Goal: Information Seeking & Learning: Learn about a topic

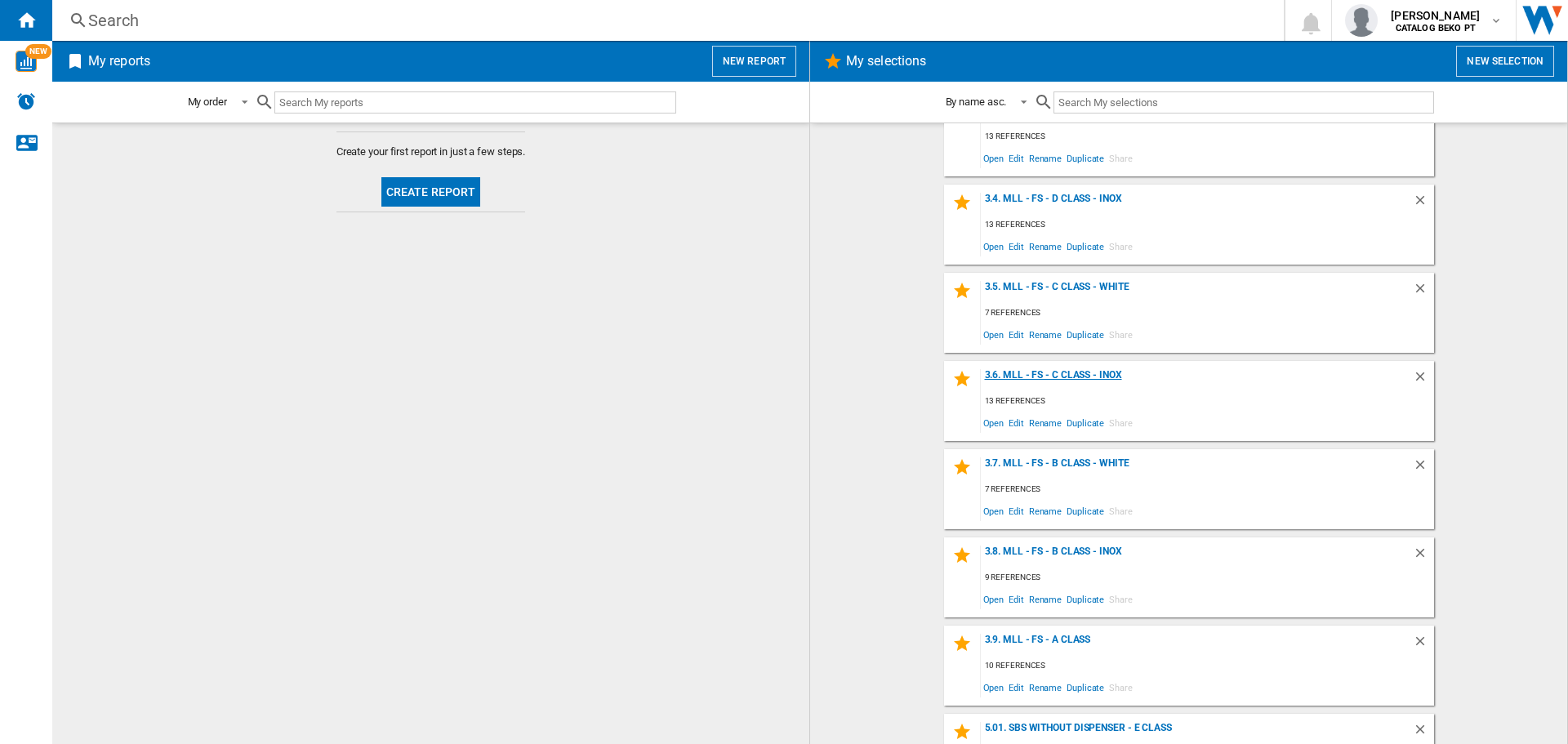
scroll to position [817, 0]
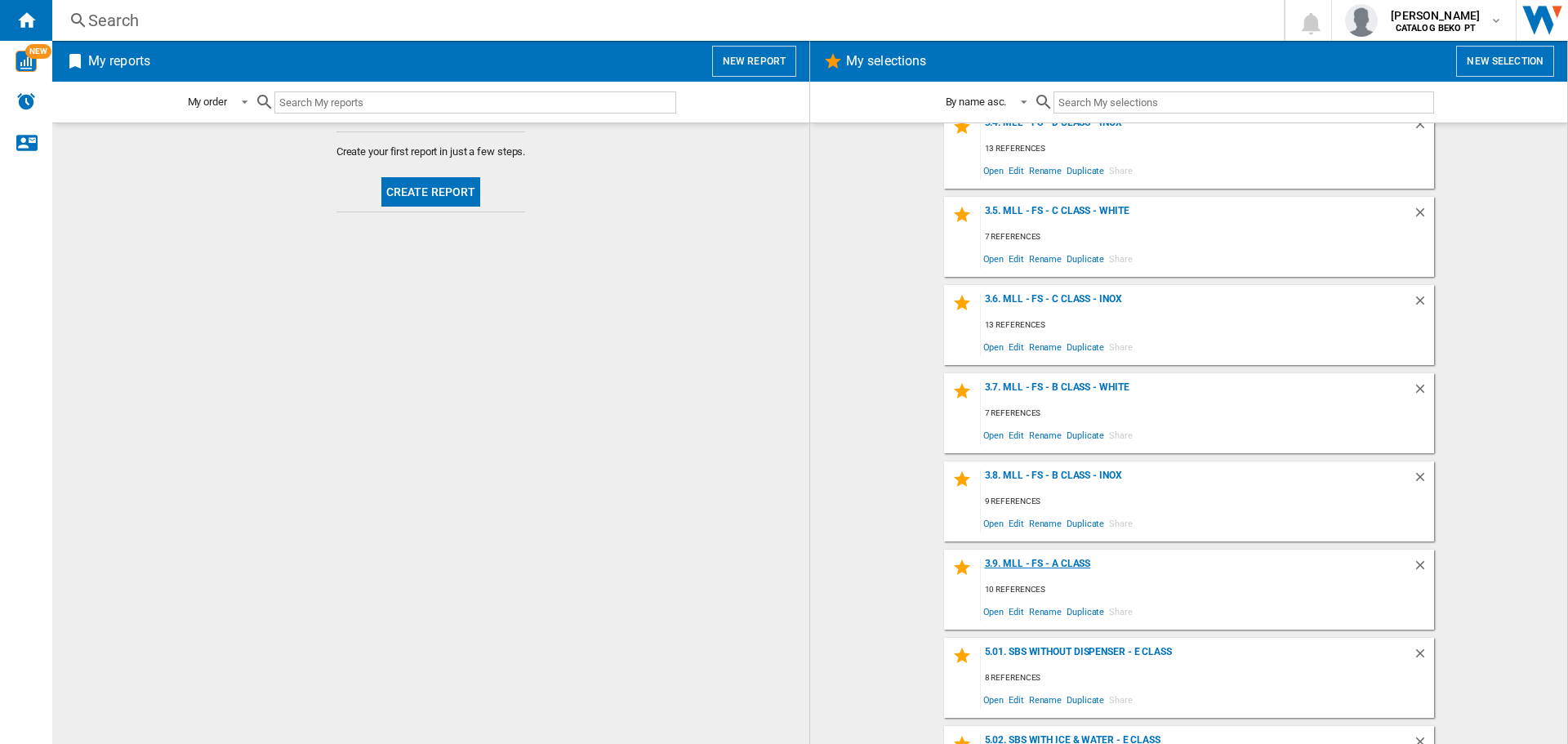
click at [1058, 565] on div "3.9. MLL - FS - A Class" at bounding box center [1197, 568] width 432 height 22
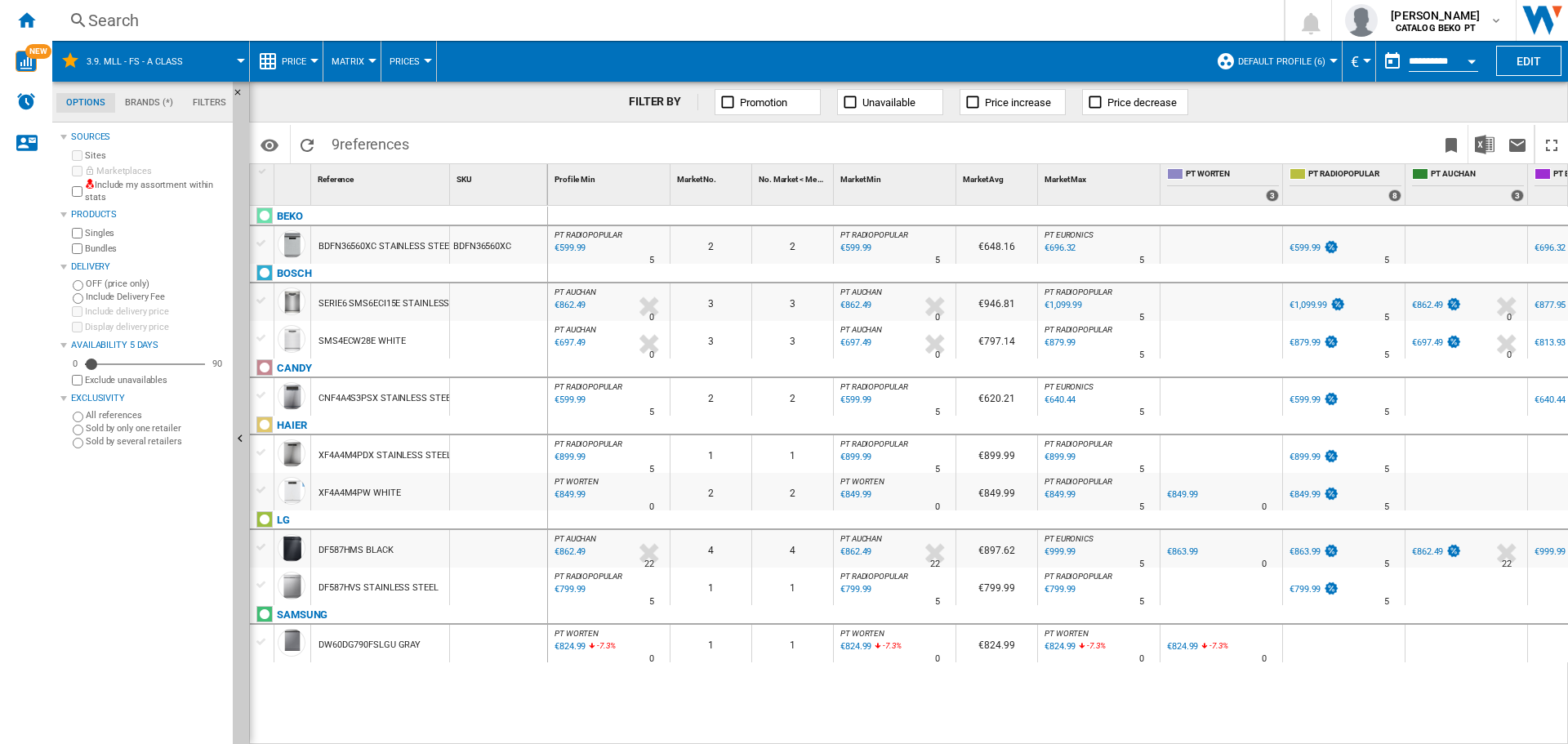
click at [258, 397] on div at bounding box center [262, 395] width 17 height 15
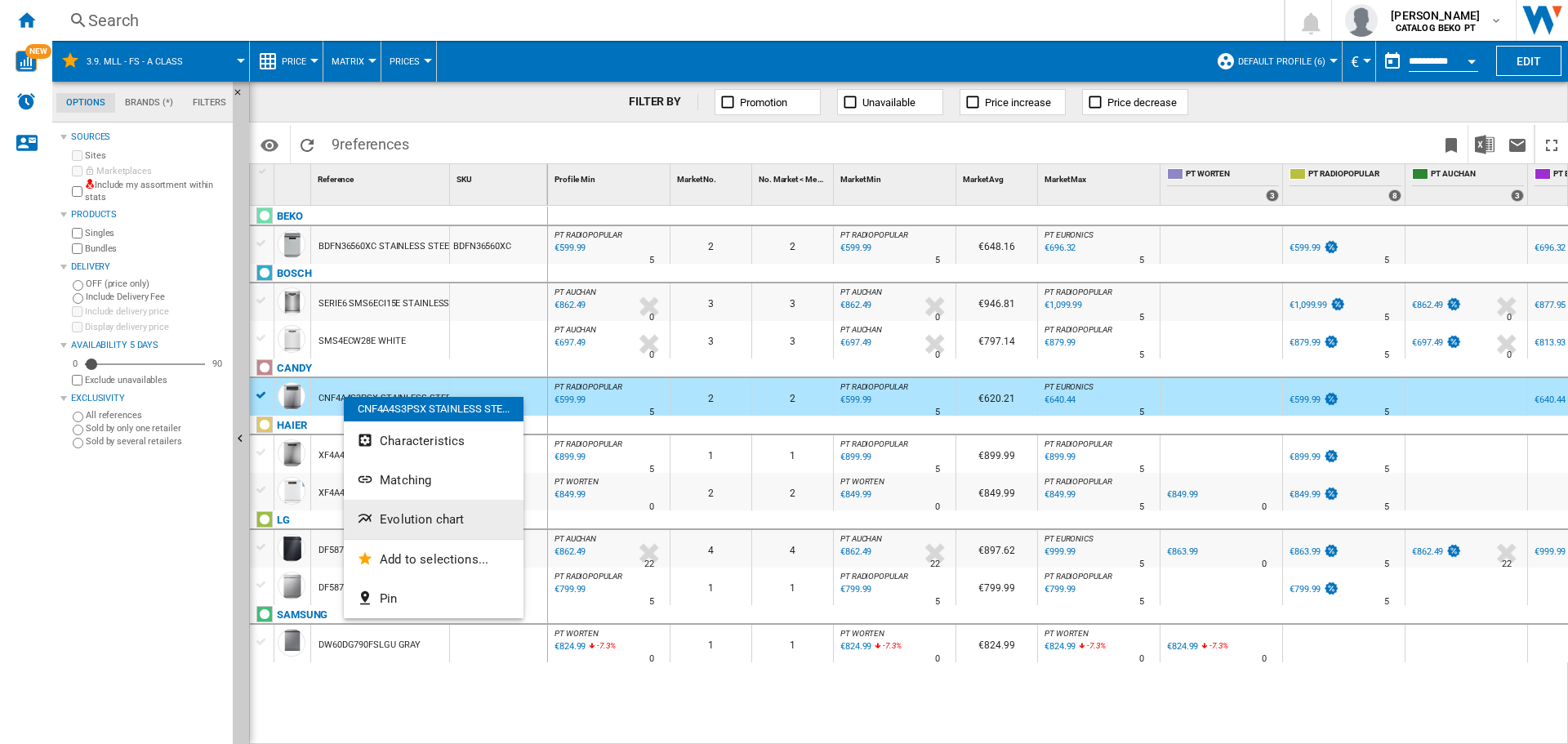
click at [451, 520] on span "Evolution chart" at bounding box center [421, 519] width 84 height 15
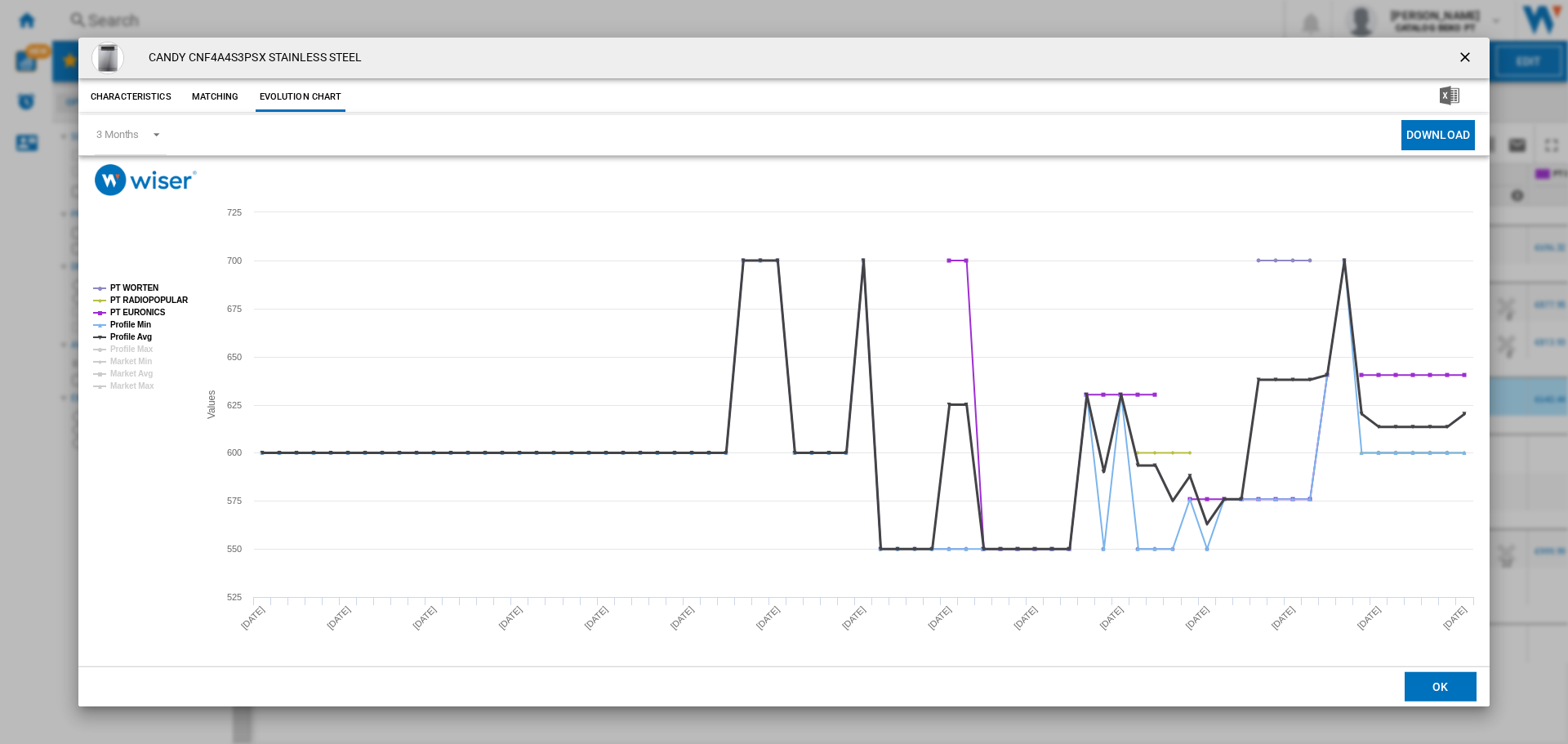
drag, startPoint x: 138, startPoint y: 337, endPoint x: 143, endPoint y: 320, distance: 17.7
click at [138, 335] on tspan "Profile Avg" at bounding box center [131, 336] width 42 height 9
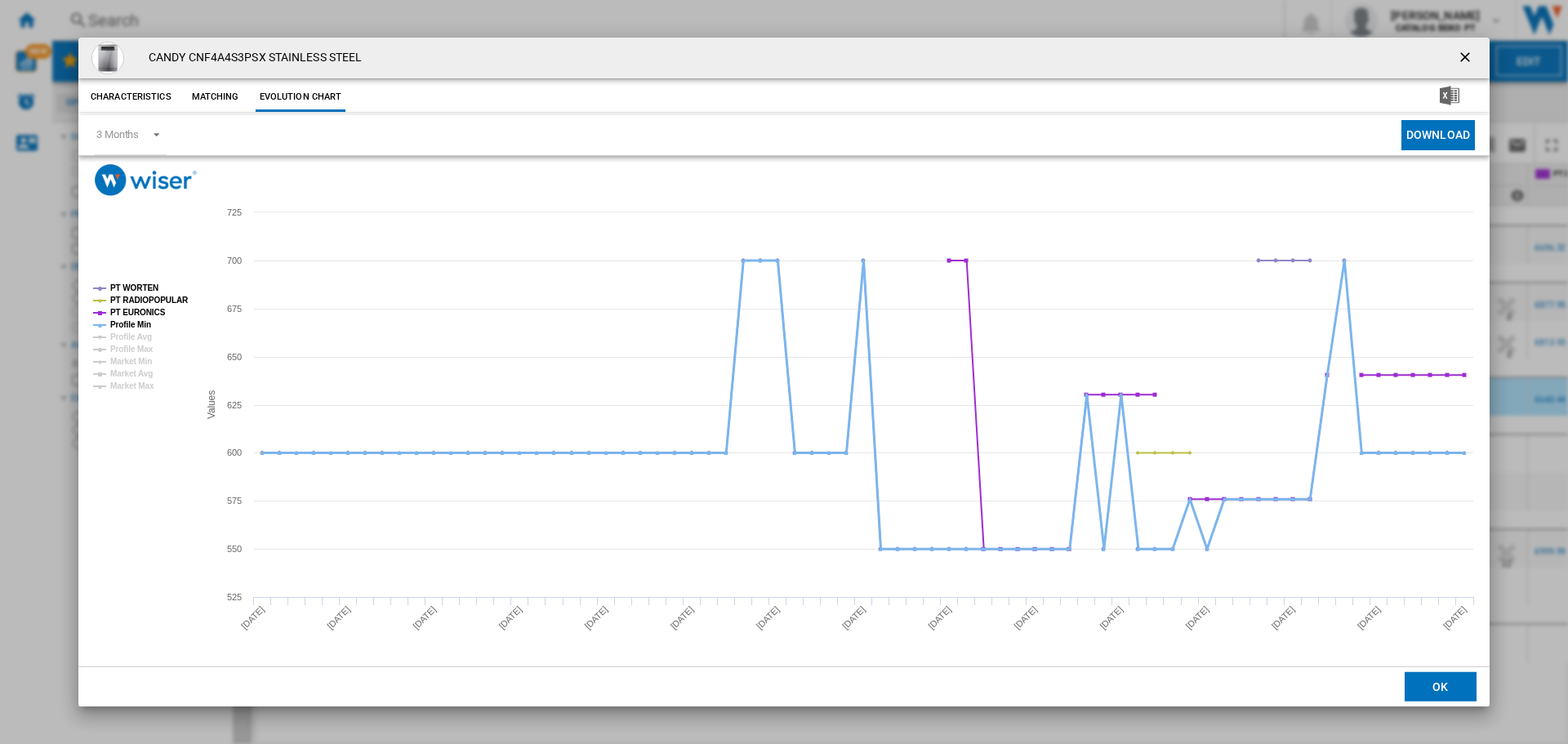
click at [139, 320] on tspan "Profile Min" at bounding box center [131, 324] width 41 height 9
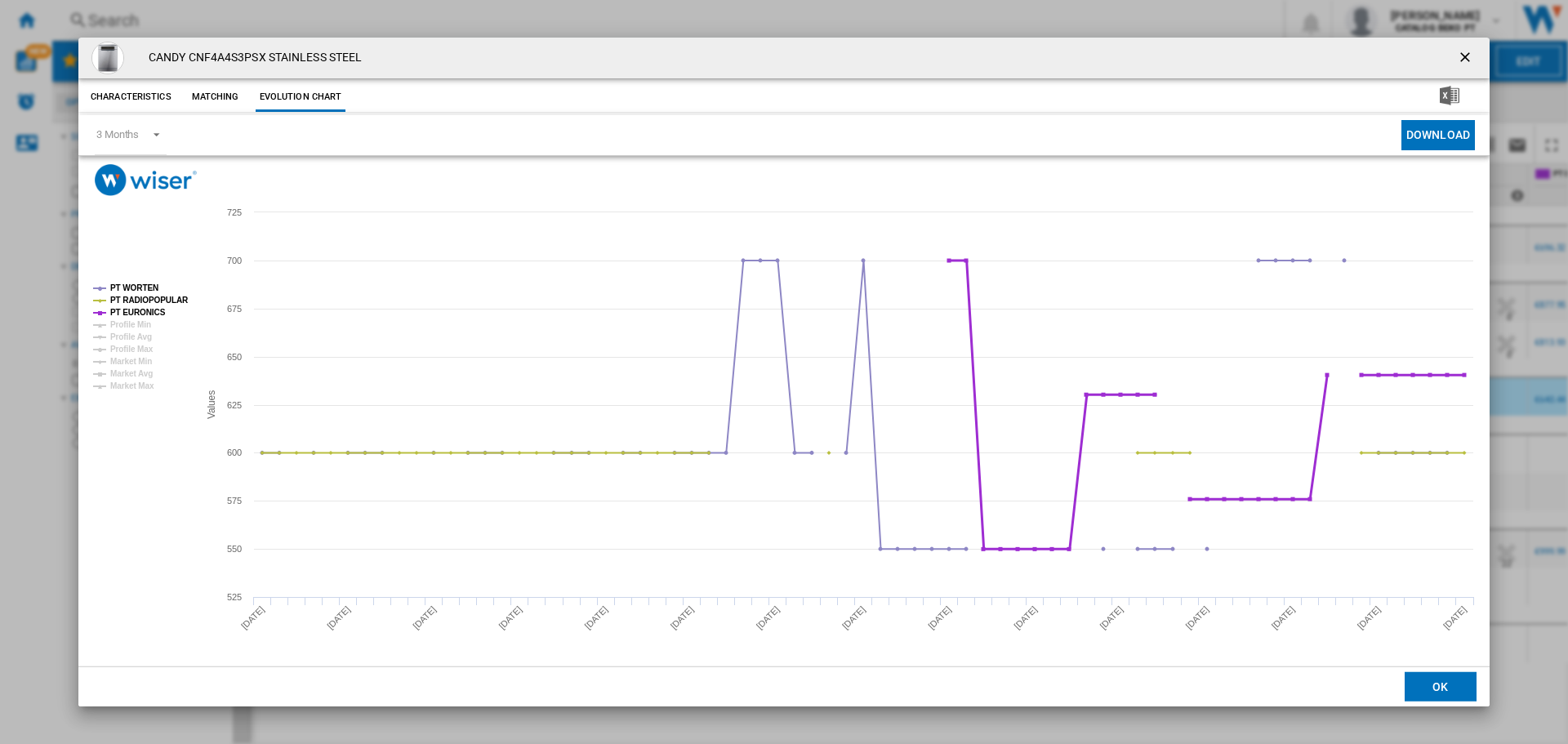
click at [145, 308] on tspan "PT EURONICS" at bounding box center [138, 311] width 56 height 9
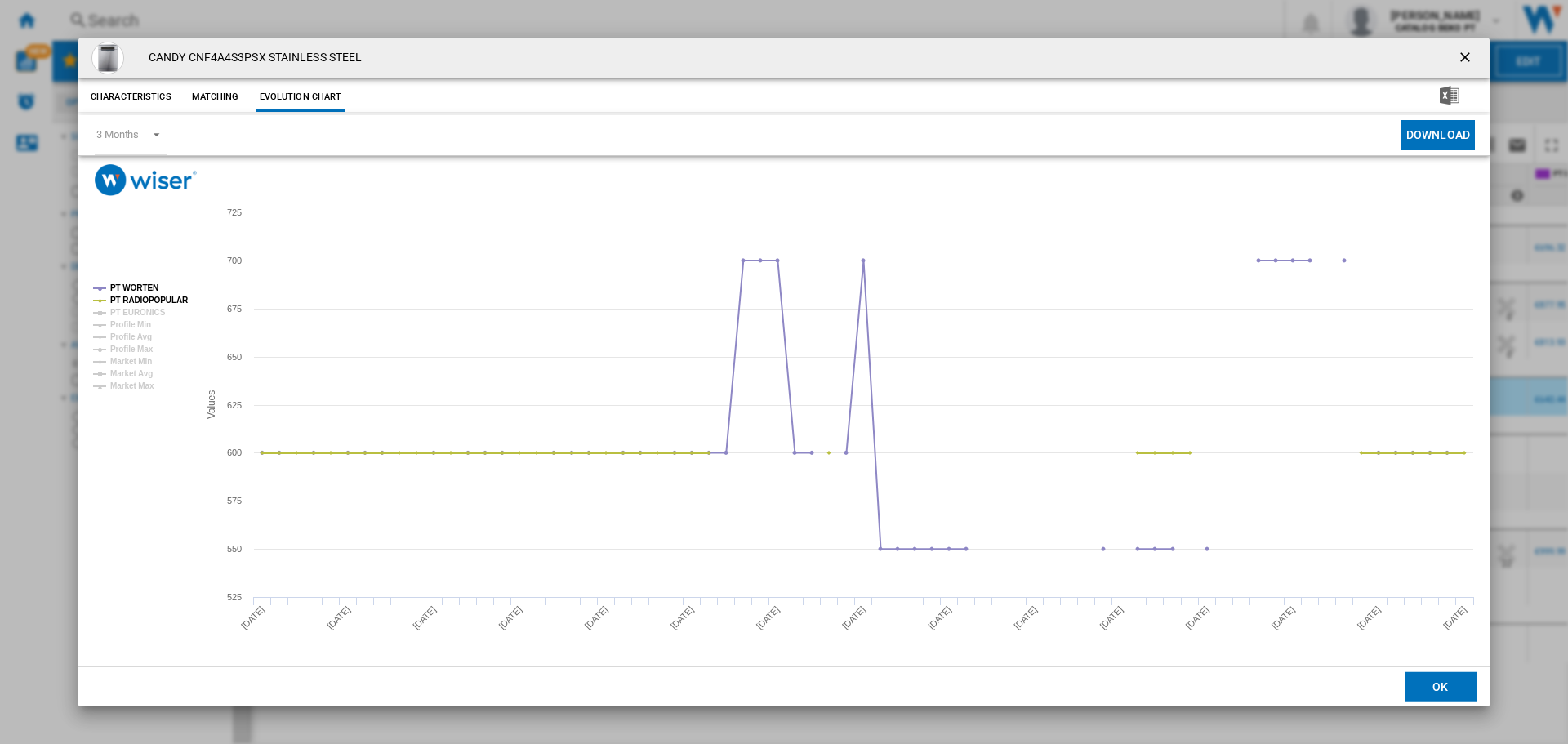
click at [150, 296] on tspan "PT RADIOPOPULAR" at bounding box center [150, 299] width 79 height 9
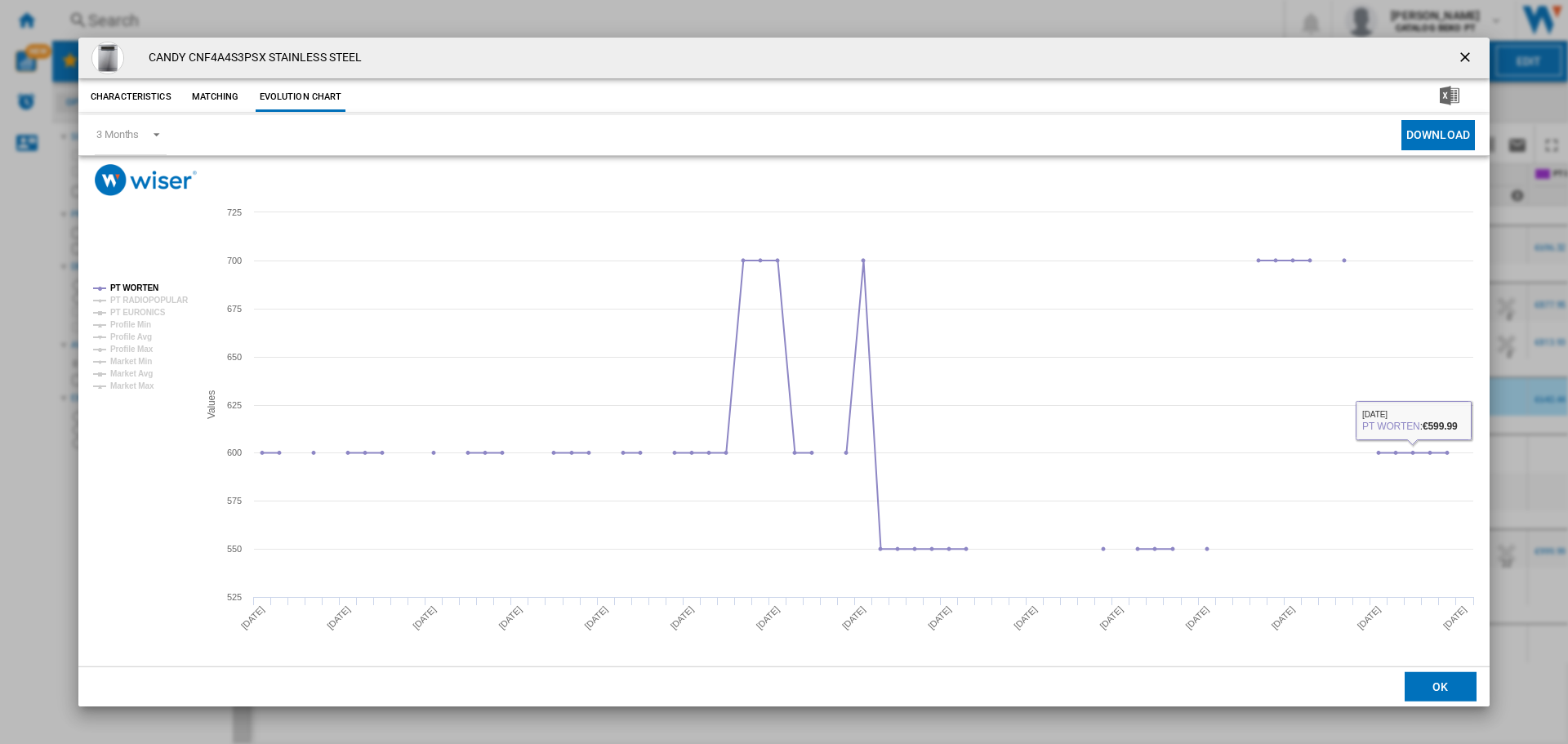
click at [1444, 702] on md-dialog-actions "OK" at bounding box center [784, 686] width 1411 height 41
click at [1442, 693] on button "OK" at bounding box center [1441, 687] width 72 height 29
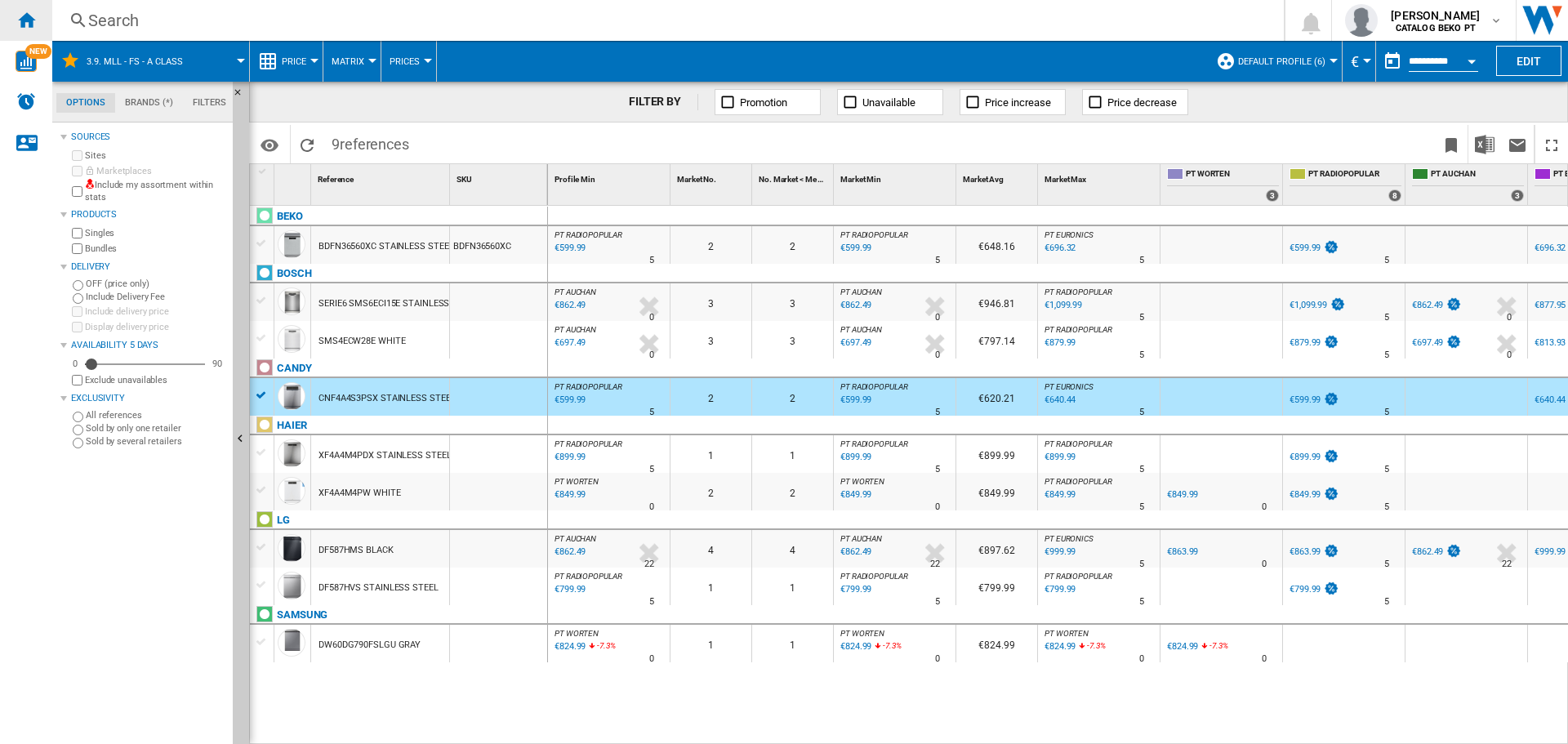
click at [25, 21] on ng-md-icon "Home" at bounding box center [26, 20] width 20 height 20
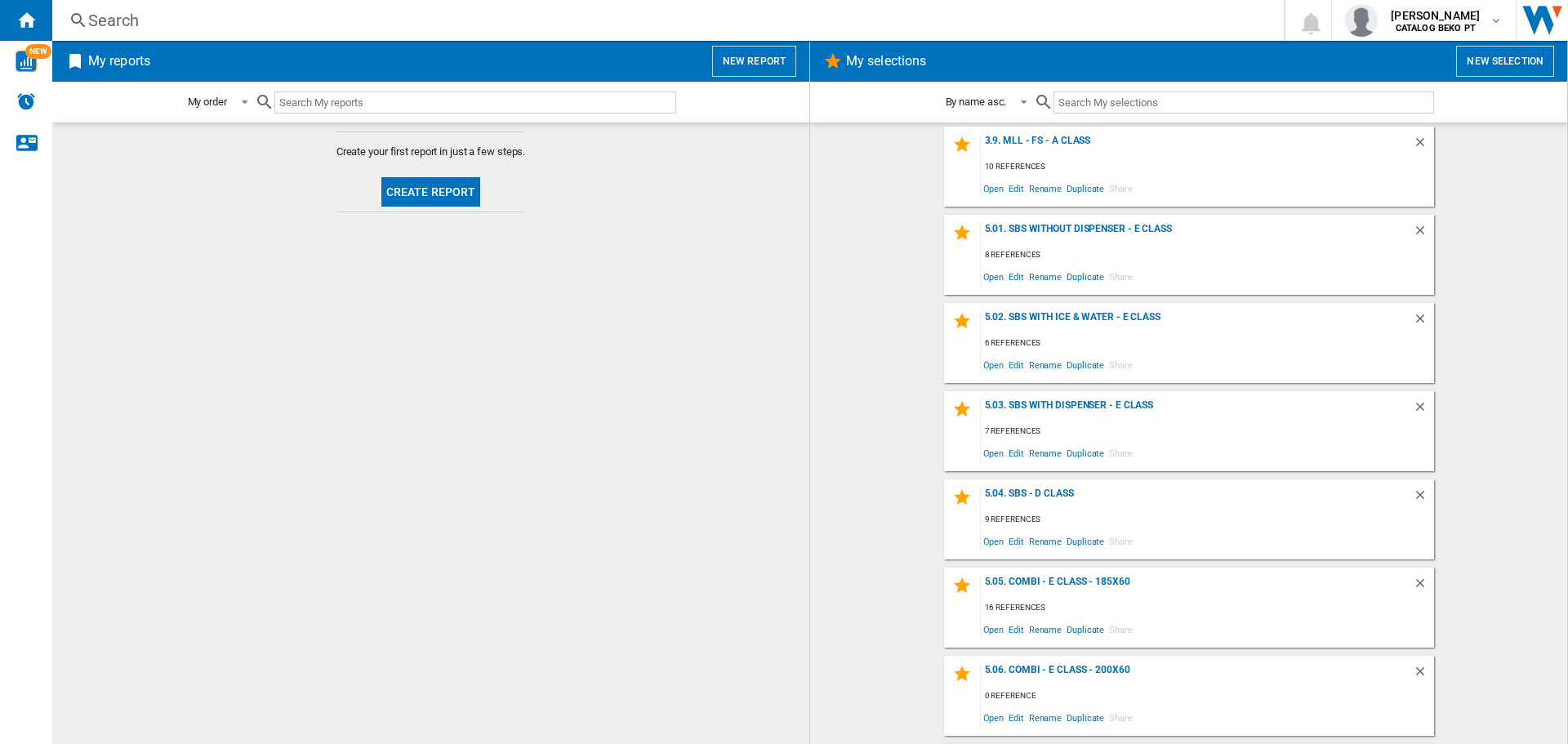
scroll to position [1225, 0]
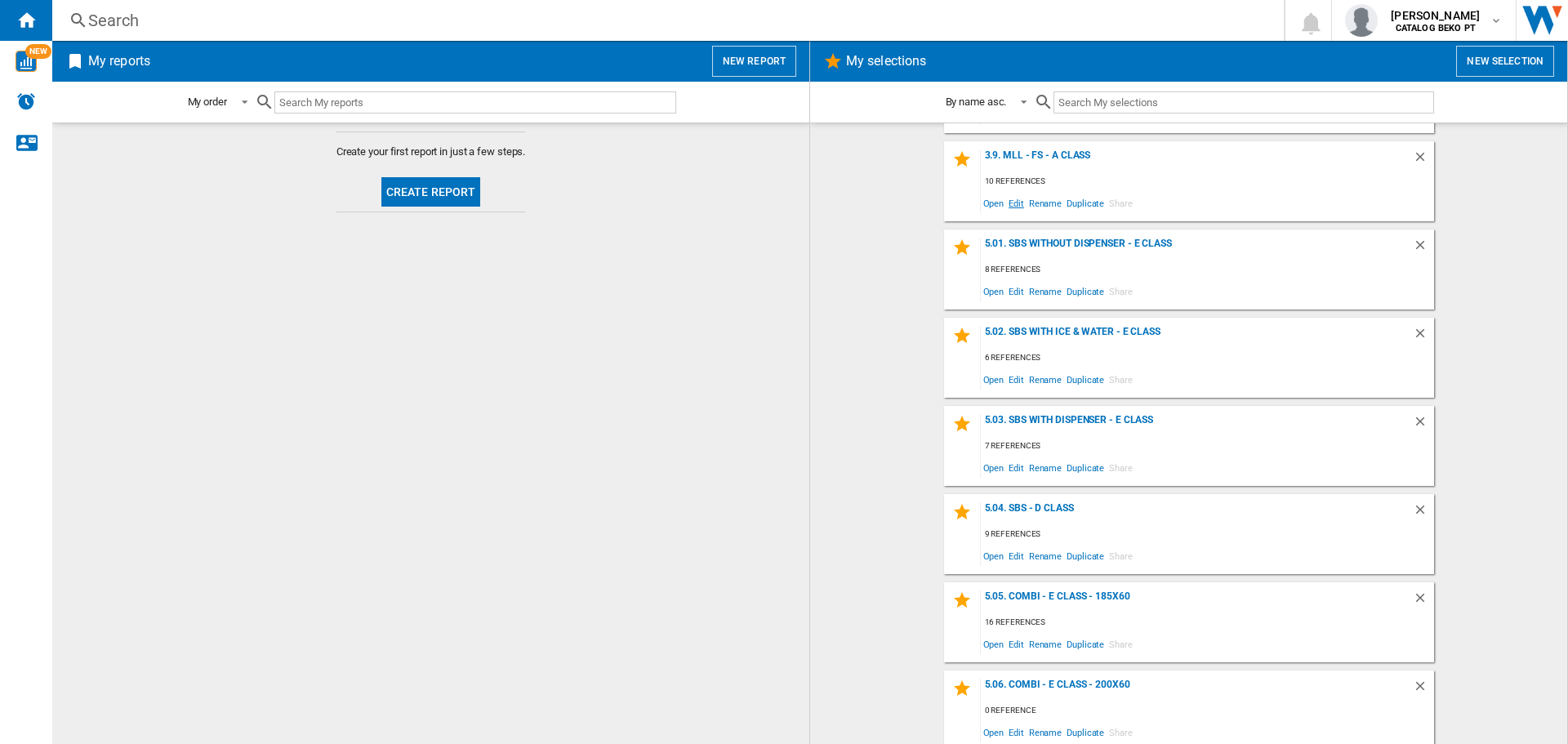
click at [1017, 207] on span "Edit" at bounding box center [1016, 203] width 20 height 22
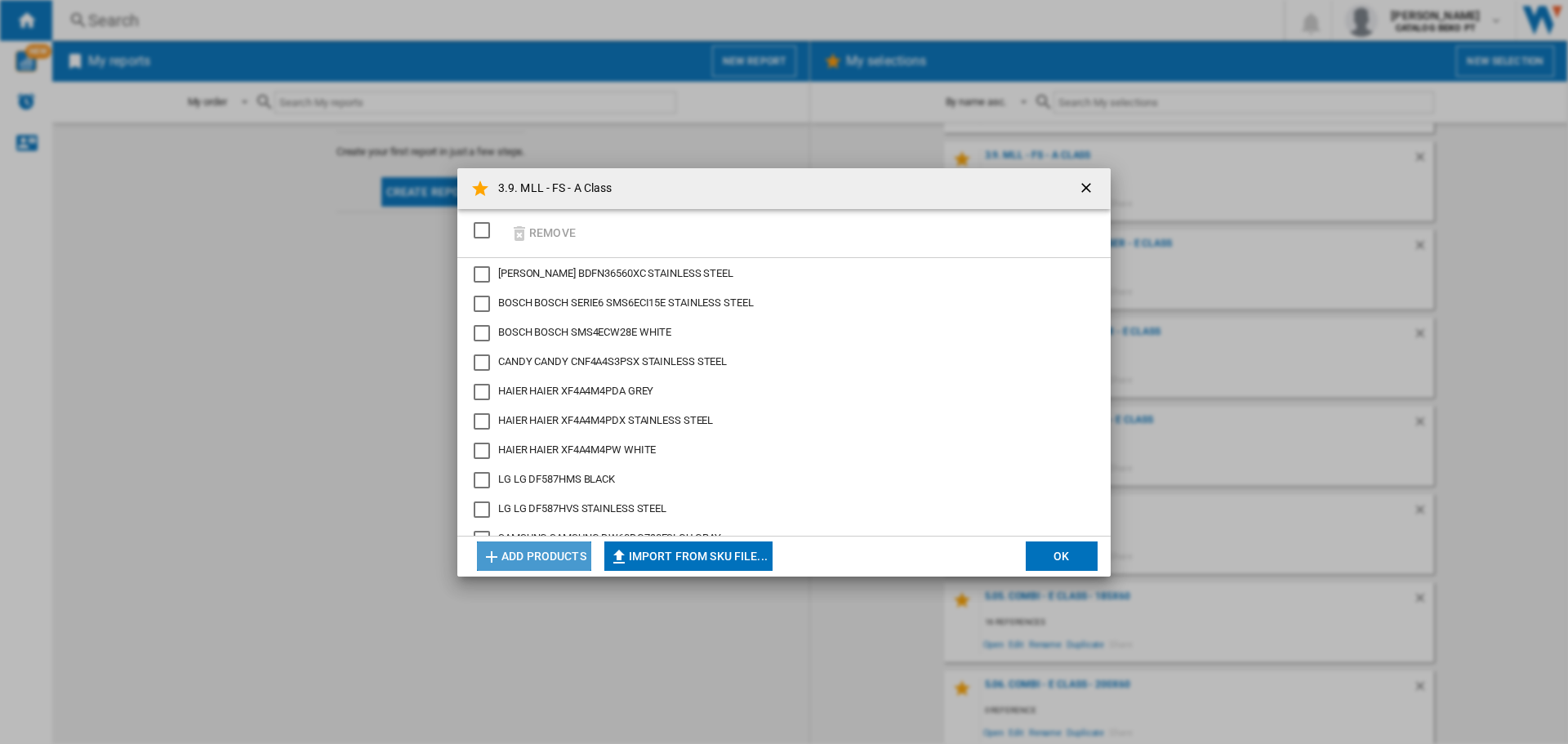
click at [543, 555] on button "Add products" at bounding box center [534, 556] width 115 height 29
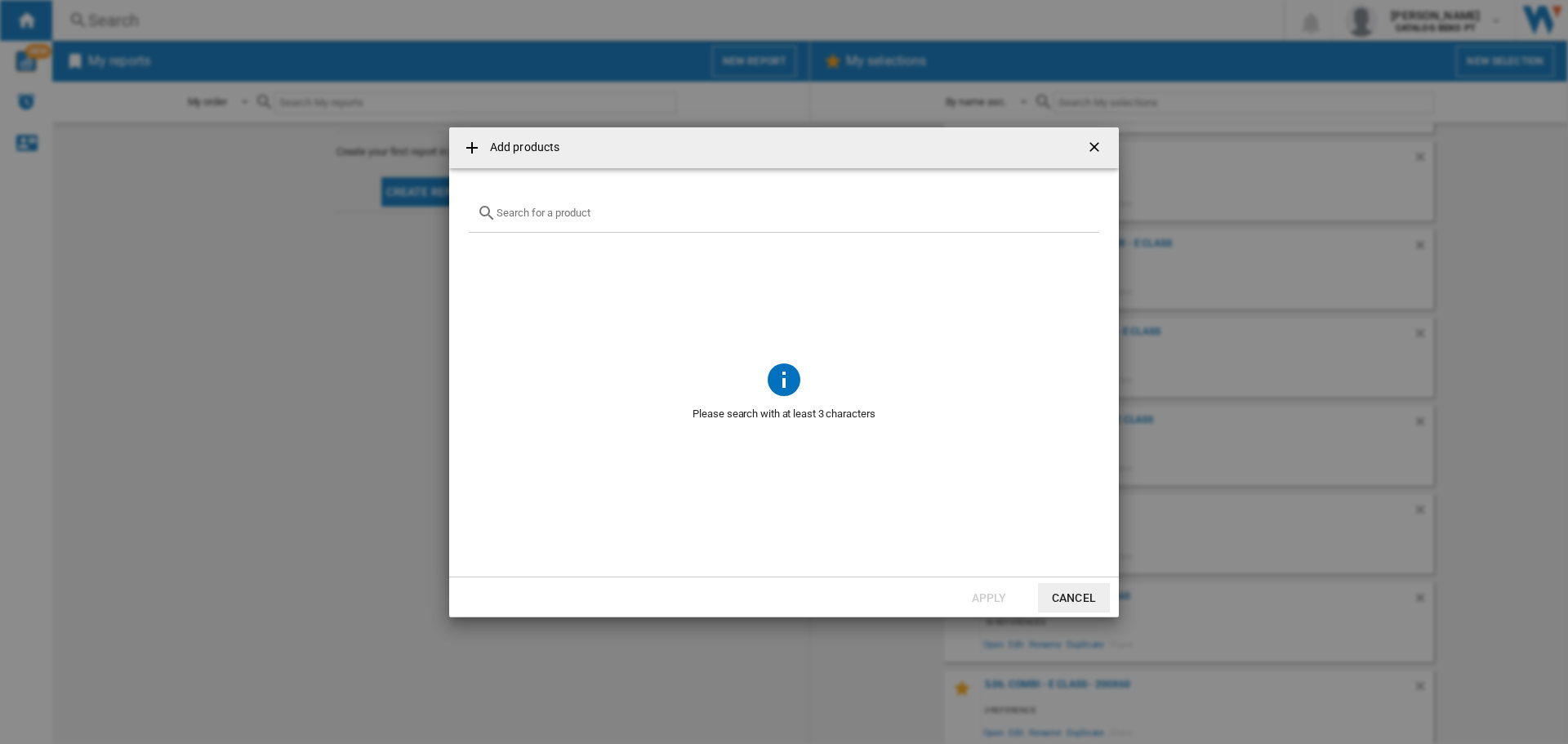
click at [562, 216] on input "text" at bounding box center [793, 213] width 595 height 12
paste input "HS673A90X"
type input "HS673A90X"
click at [550, 249] on div "HISENSE HS673A90X STAINLESS STEEL" at bounding box center [811, 252] width 571 height 16
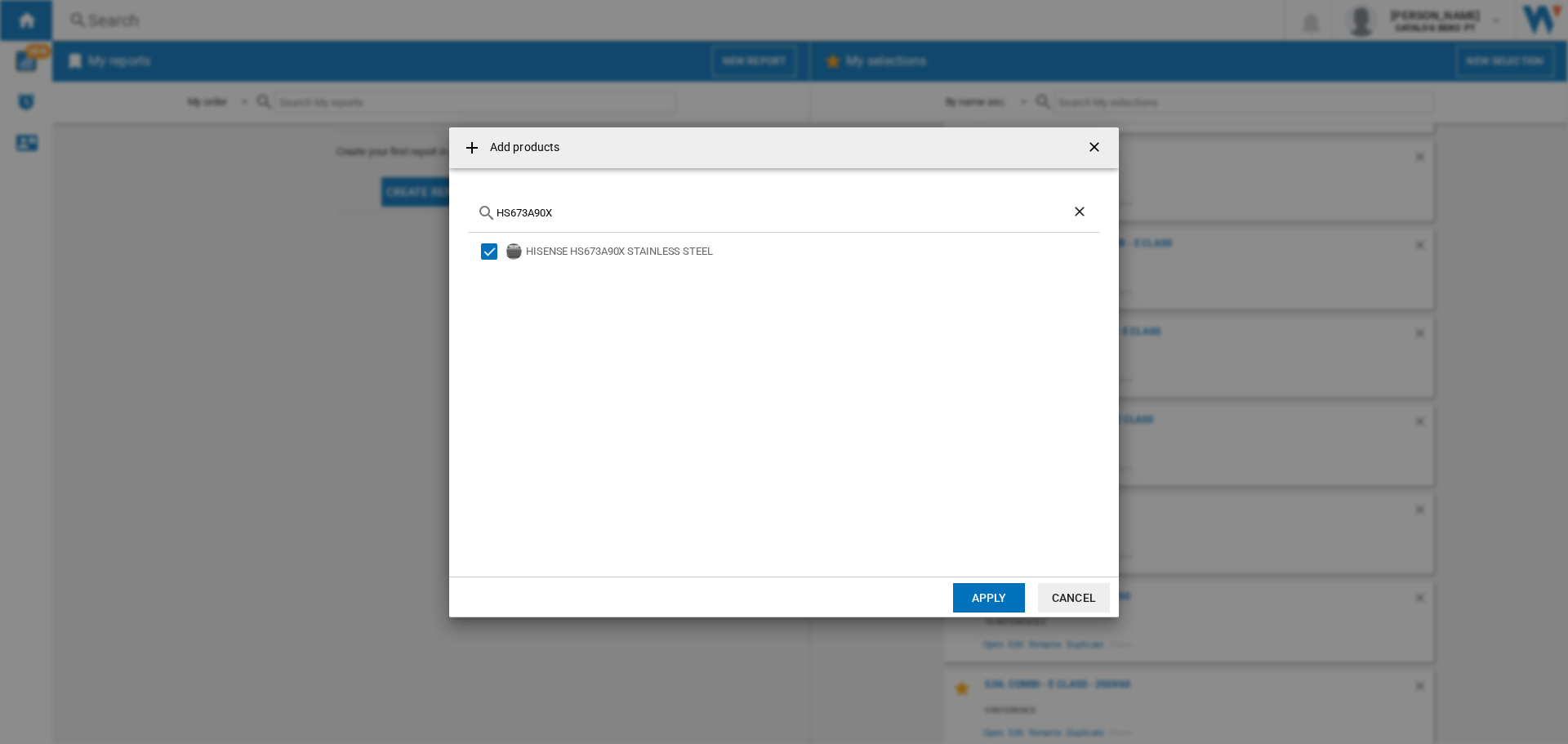
click at [984, 602] on button "Apply" at bounding box center [989, 598] width 72 height 29
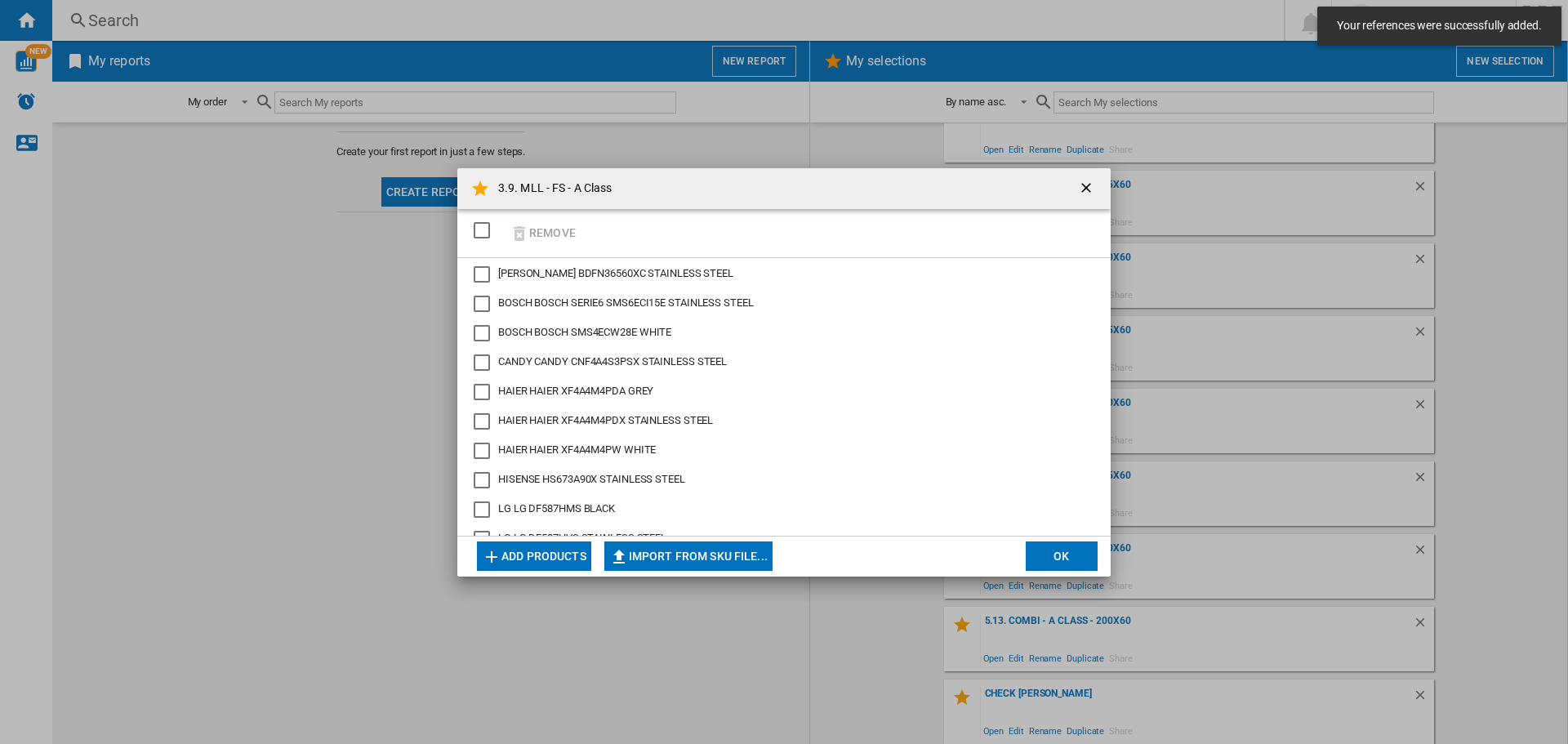
scroll to position [1937, 0]
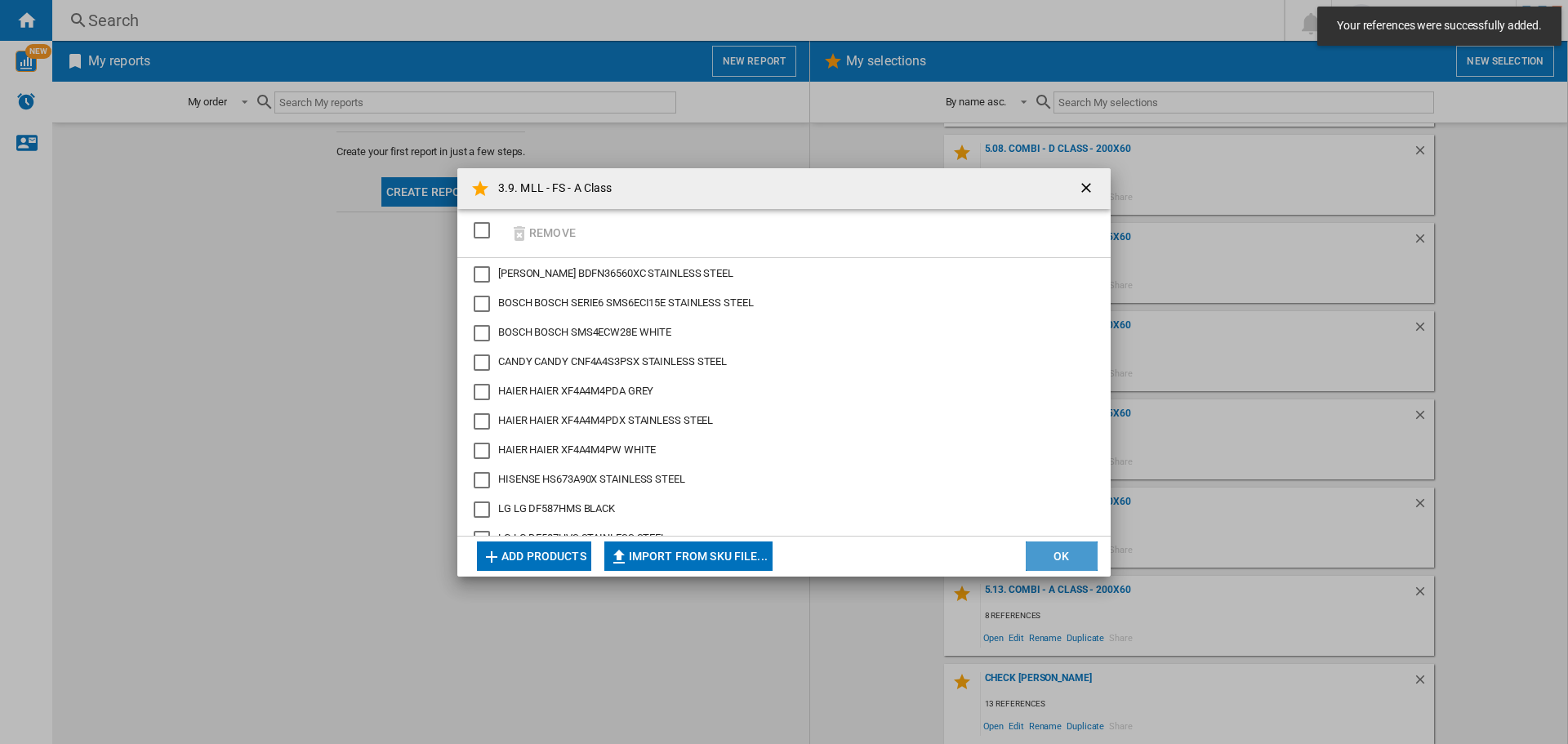
click at [1072, 549] on button "OK" at bounding box center [1062, 556] width 72 height 29
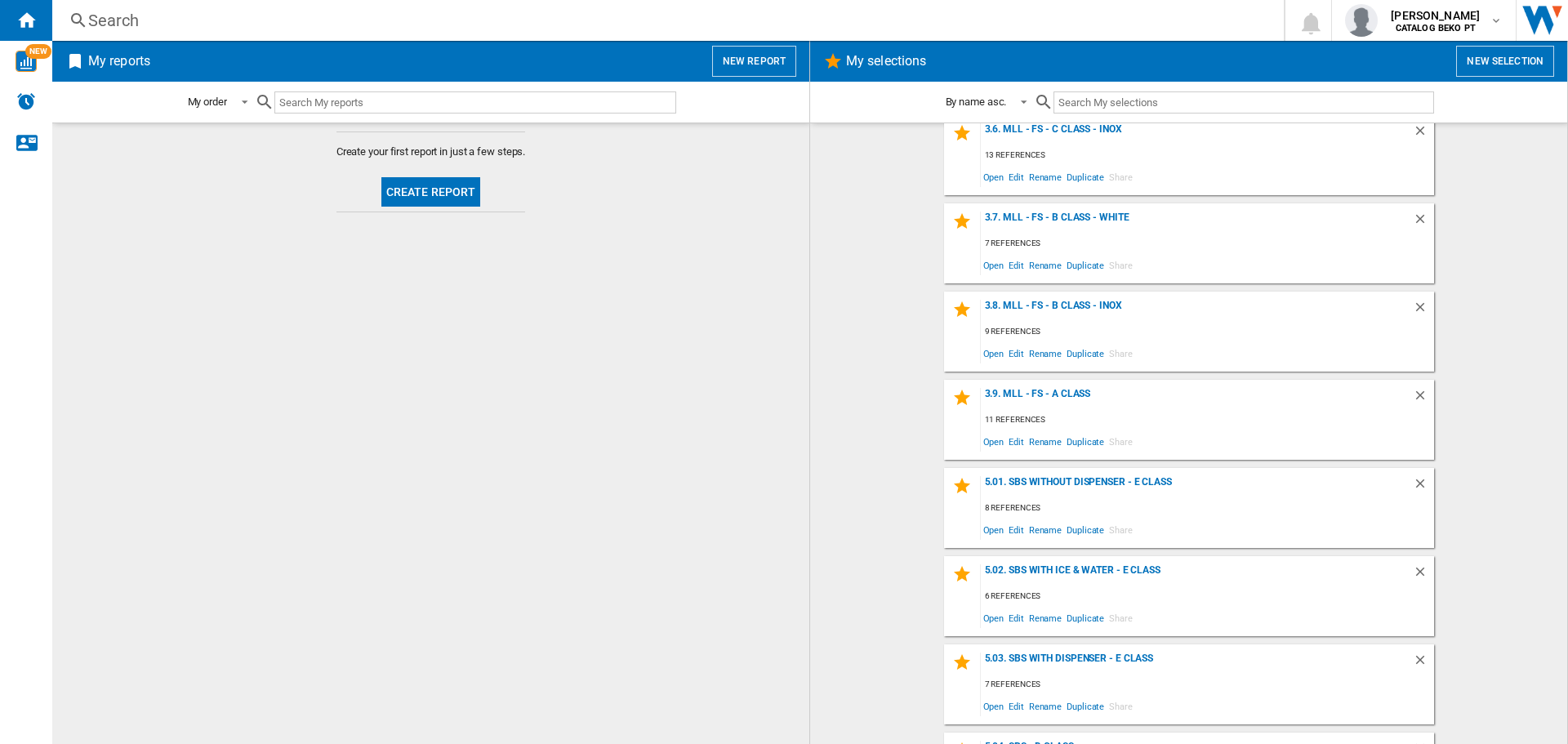
scroll to position [957, 0]
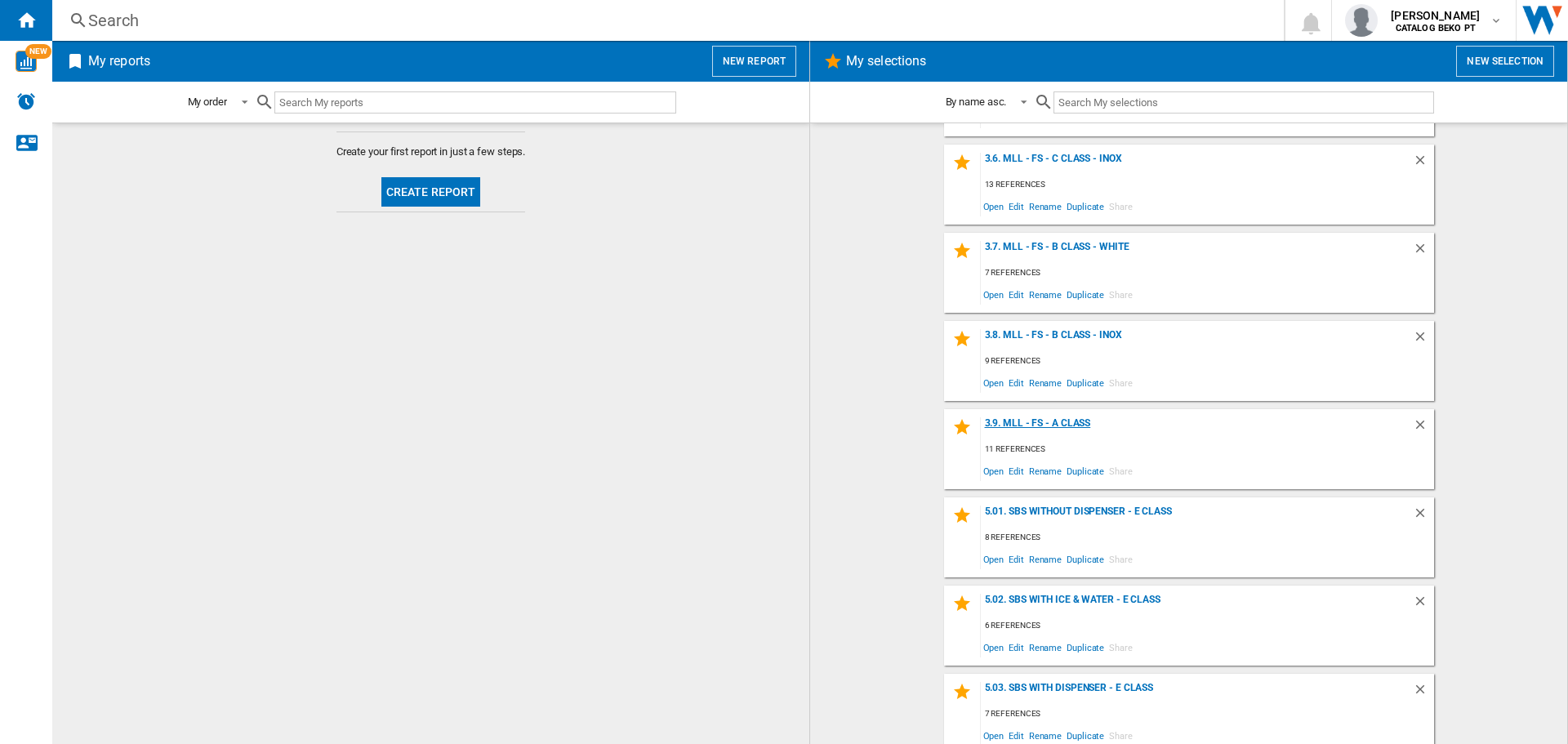
click at [1037, 424] on div "3.9. MLL - FS - A Class" at bounding box center [1197, 428] width 432 height 22
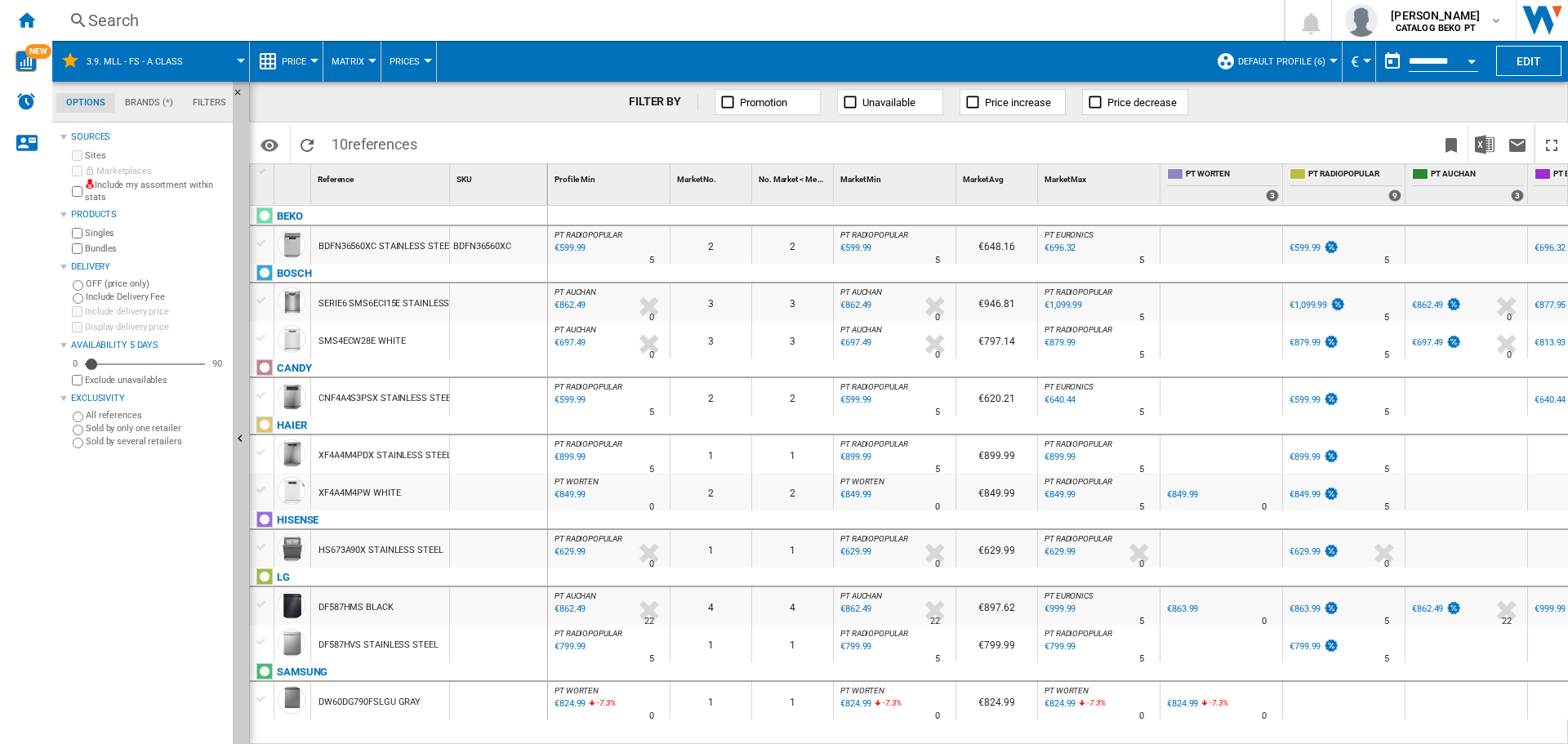
click at [351, 549] on div "HS673A90X STAINLESS STEEL" at bounding box center [380, 550] width 125 height 38
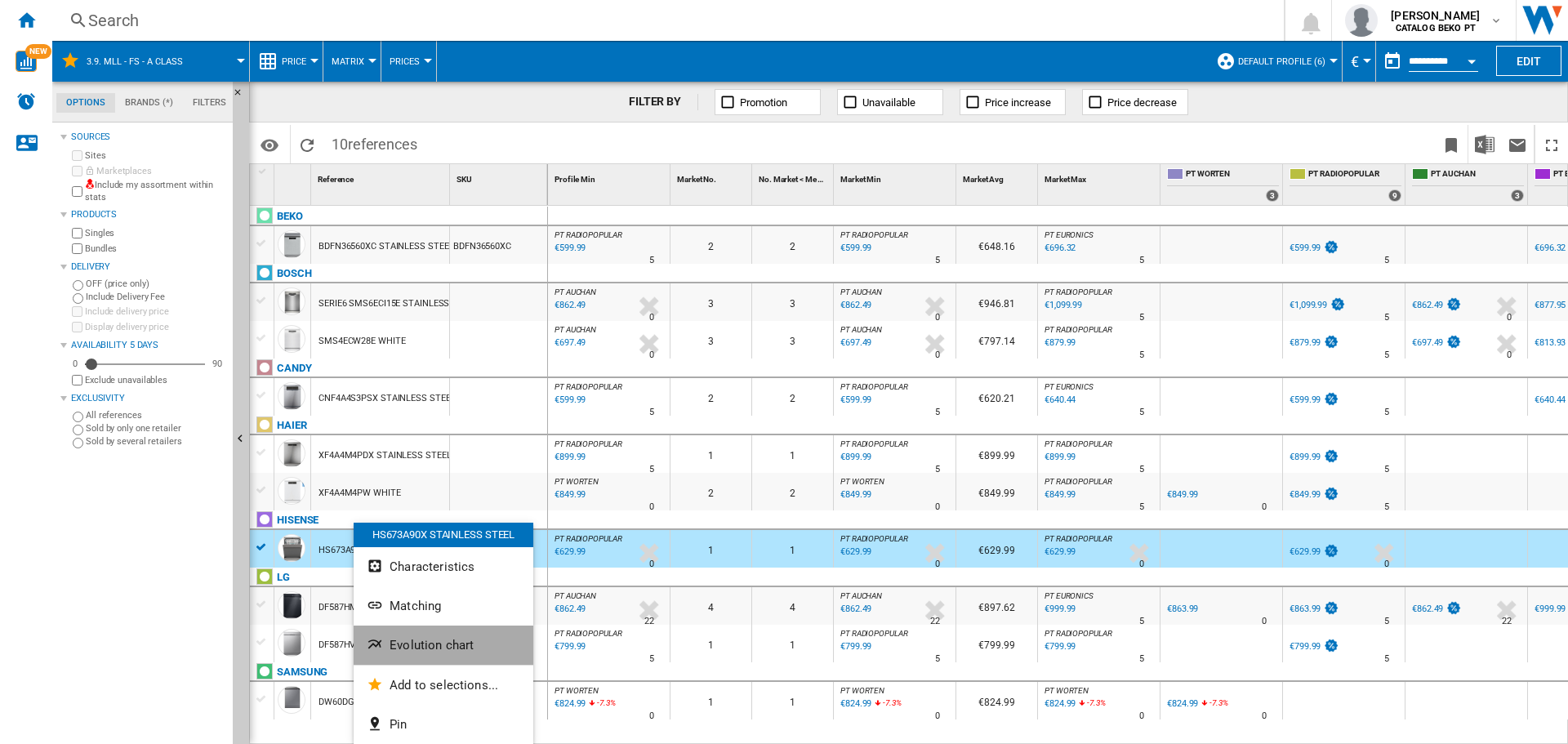
click at [427, 640] on span "Evolution chart" at bounding box center [431, 645] width 84 height 15
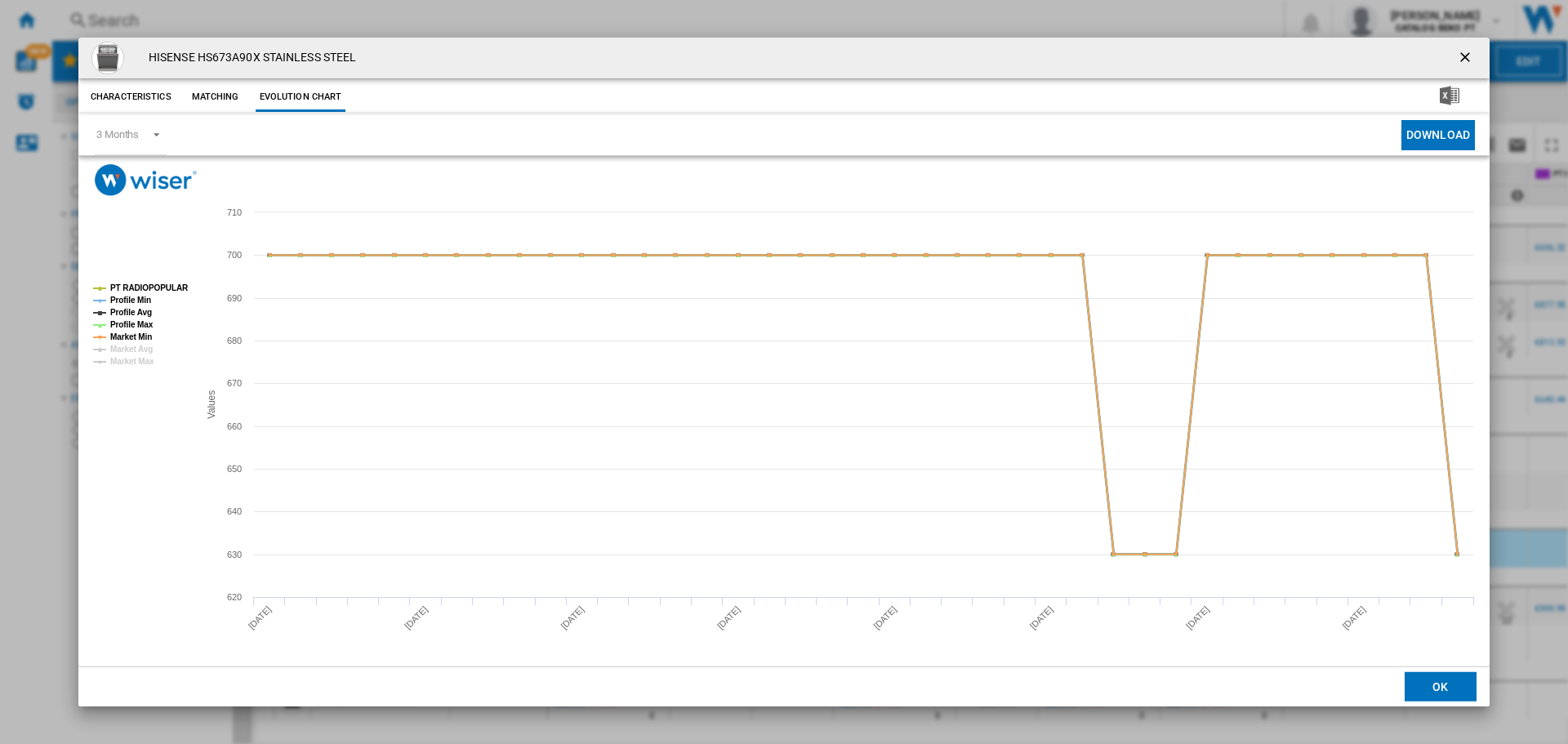
click at [143, 298] on tspan "Profile Min" at bounding box center [131, 299] width 41 height 9
click at [139, 308] on tspan "Profile Avg" at bounding box center [131, 311] width 42 height 9
click at [146, 323] on tspan "Profile Max" at bounding box center [132, 324] width 43 height 9
click at [144, 334] on tspan "Market Min" at bounding box center [131, 336] width 42 height 9
click at [1433, 691] on button "OK" at bounding box center [1441, 687] width 72 height 29
